Goal: Task Accomplishment & Management: Manage account settings

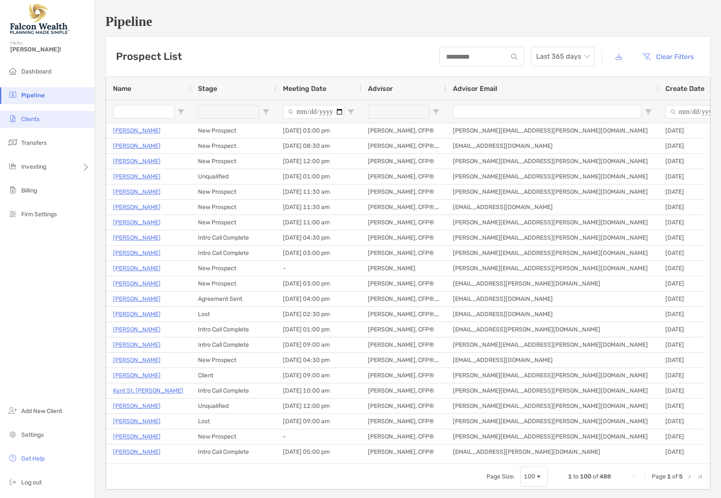
click at [34, 116] on span "Clients" at bounding box center [30, 119] width 18 height 7
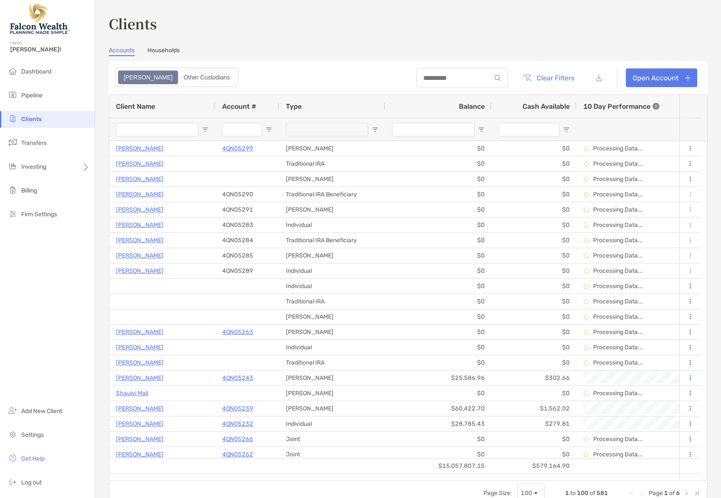
click at [131, 106] on span "Client Name" at bounding box center [135, 106] width 39 height 8
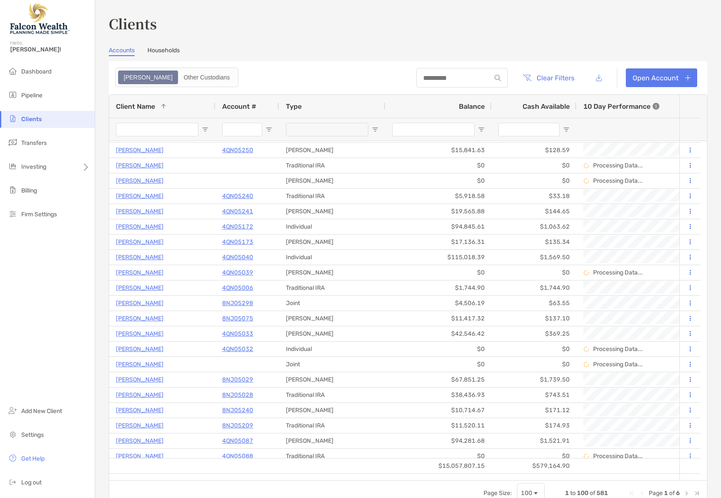
scroll to position [1212, 0]
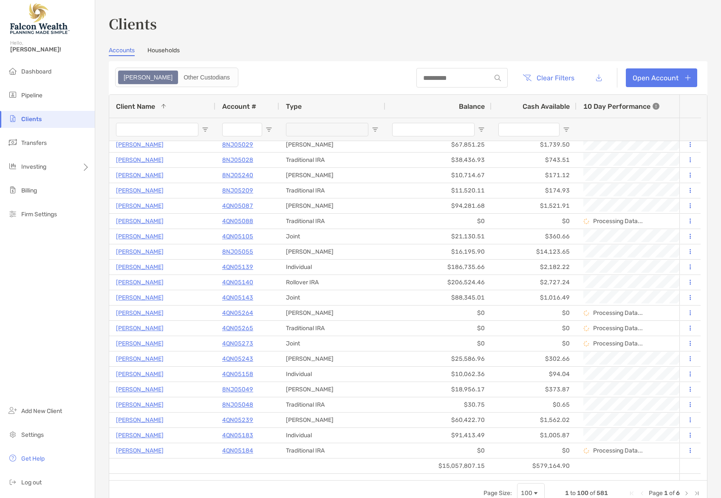
click at [163, 130] on input "Client Name Filter Input" at bounding box center [157, 130] width 82 height 14
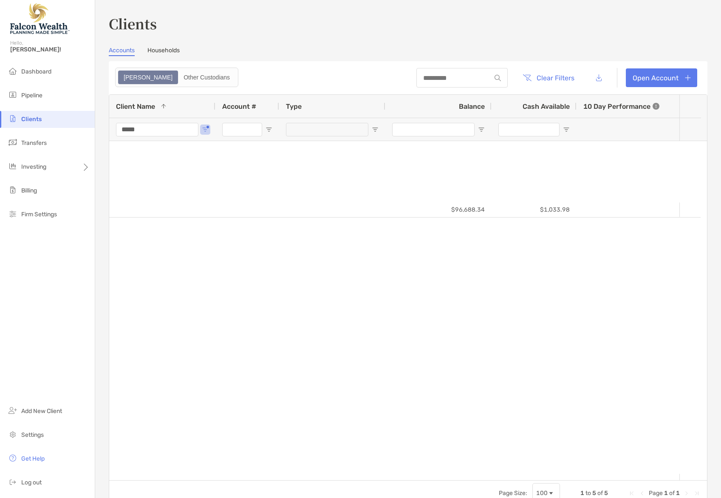
type input "*****"
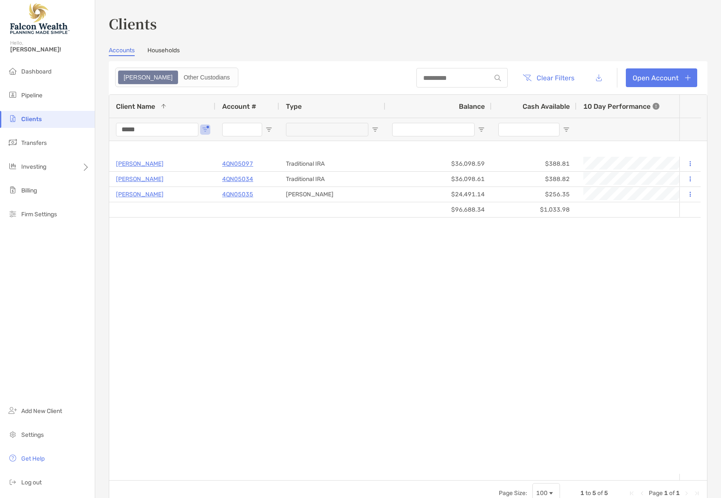
scroll to position [0, 0]
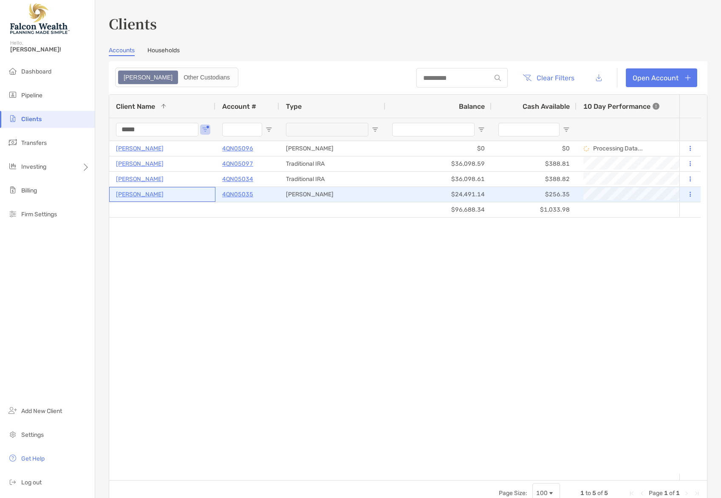
click at [126, 195] on p "[PERSON_NAME]" at bounding box center [140, 194] width 48 height 11
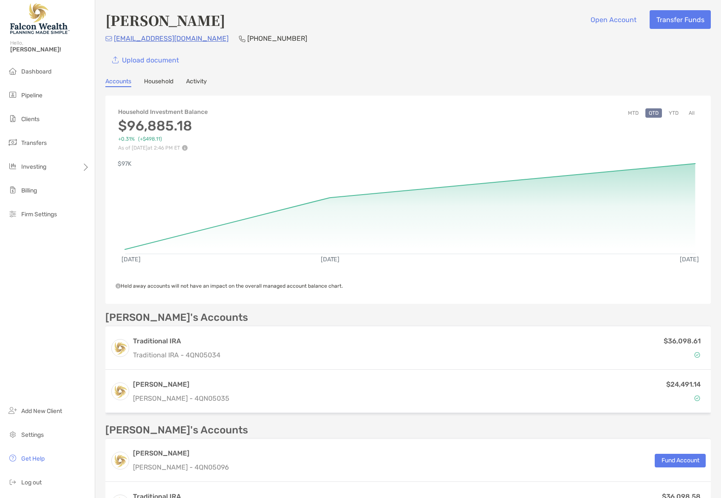
click at [685, 115] on button "All" at bounding box center [691, 112] width 13 height 9
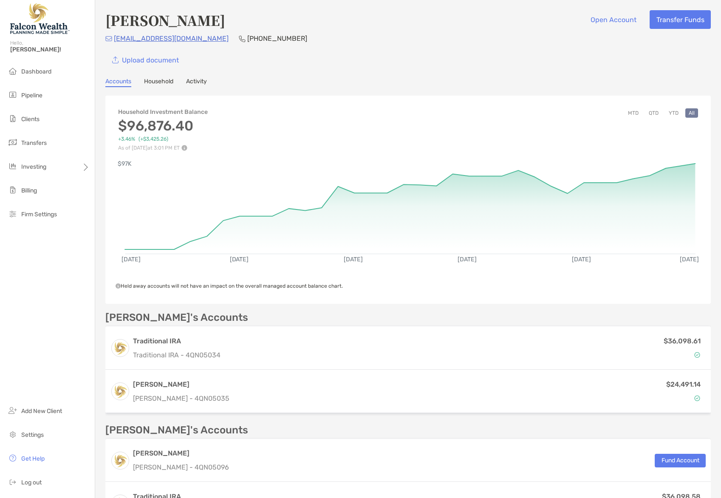
click at [161, 81] on link "Household" at bounding box center [158, 82] width 29 height 9
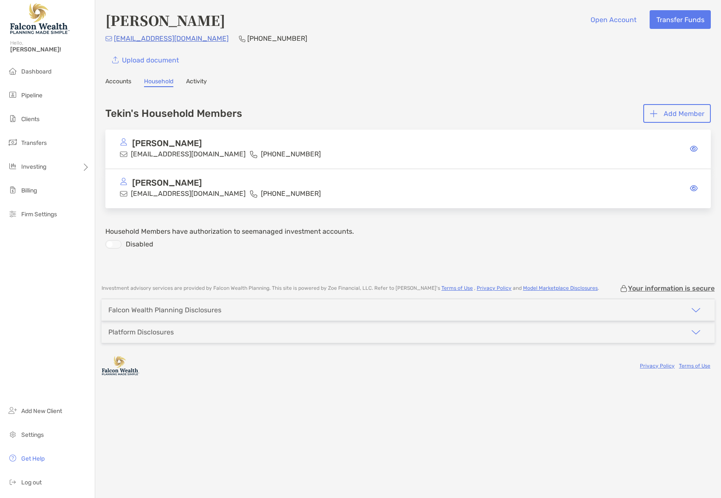
click at [125, 82] on link "Accounts" at bounding box center [118, 82] width 26 height 9
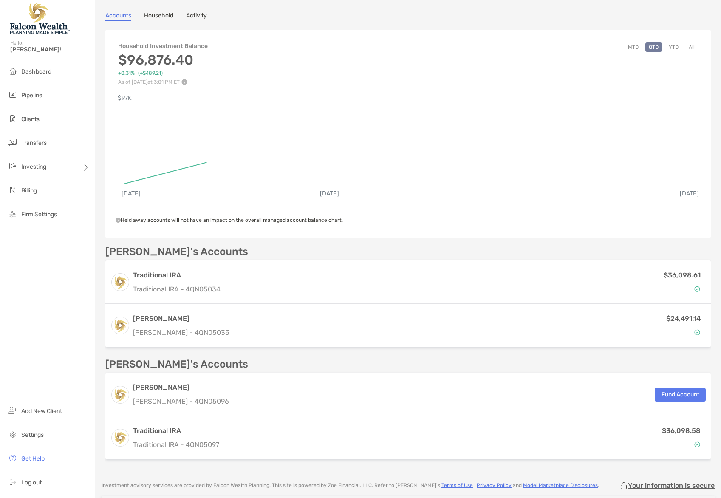
scroll to position [127, 0]
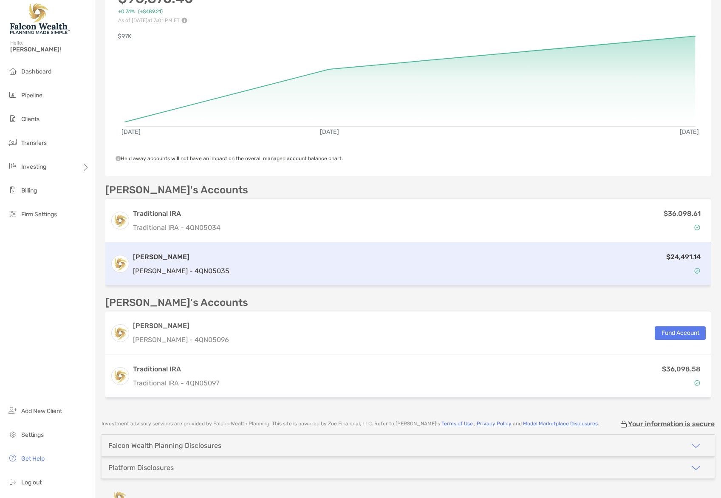
click at [316, 280] on div "[PERSON_NAME] [PERSON_NAME] - 4QN05035 $24,491.14" at bounding box center [407, 263] width 605 height 43
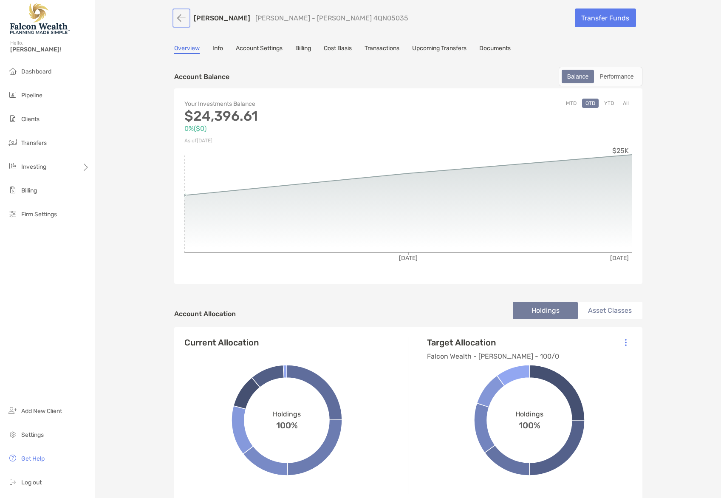
click at [175, 22] on button "button" at bounding box center [181, 18] width 14 height 16
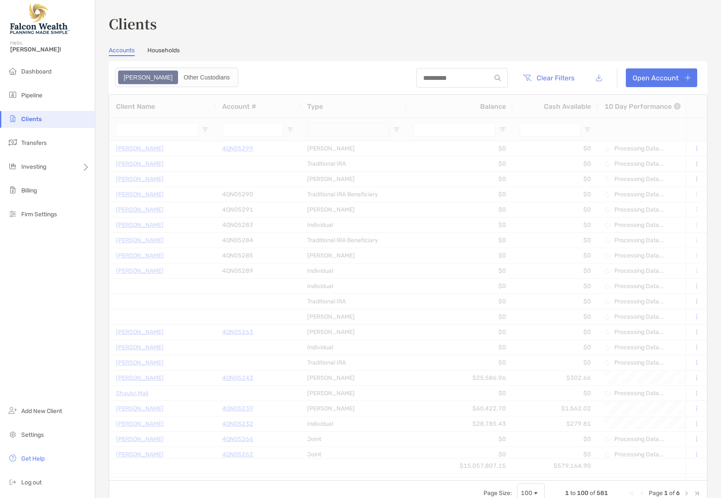
type input "*****"
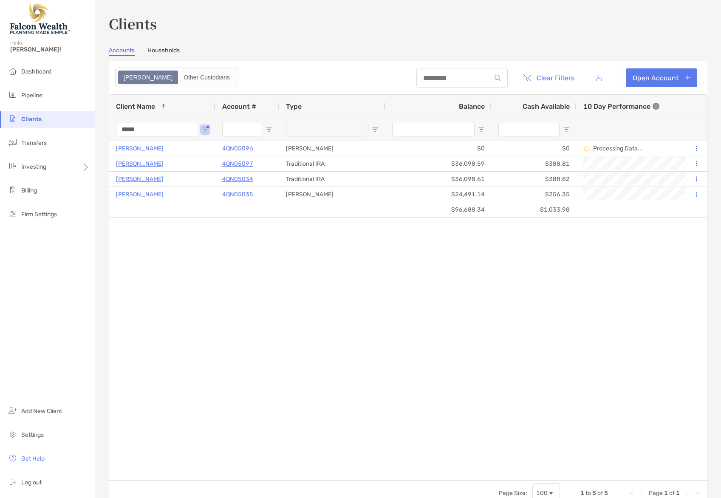
click at [404, 297] on div "[PERSON_NAME] 4QN05096 [PERSON_NAME] $0 $0 Processing Data... Completed Falcon …" at bounding box center [397, 307] width 576 height 333
click at [388, 290] on div "[PERSON_NAME] 4QN05096 [PERSON_NAME] $0 $0 Processing Data... Completed Falcon …" at bounding box center [397, 307] width 576 height 333
click at [47, 145] on li "Transfers" at bounding box center [47, 143] width 95 height 17
